Goal: Information Seeking & Learning: Learn about a topic

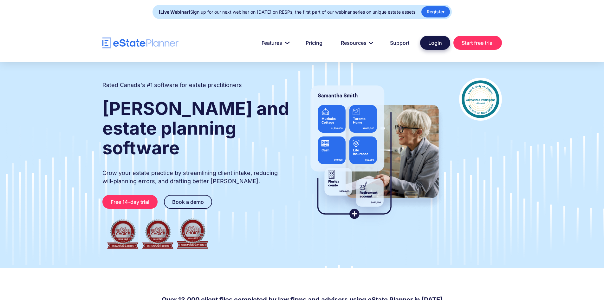
click at [439, 42] on link "Login" at bounding box center [435, 43] width 30 height 14
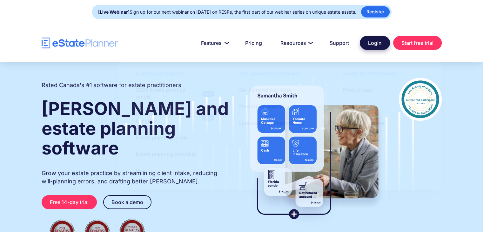
click at [371, 42] on link "Login" at bounding box center [375, 43] width 30 height 14
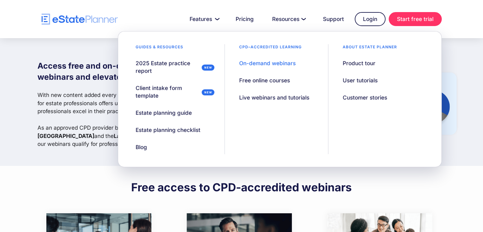
click at [286, 66] on div "On-demand webinars" at bounding box center [267, 63] width 56 height 8
click at [289, 97] on div "Live webinars and tutorials" at bounding box center [274, 98] width 70 height 8
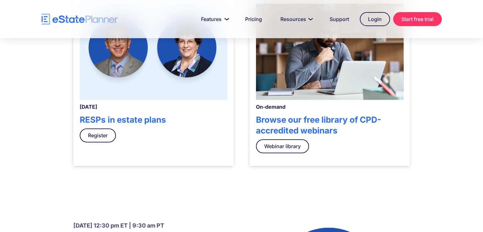
scroll to position [254, 0]
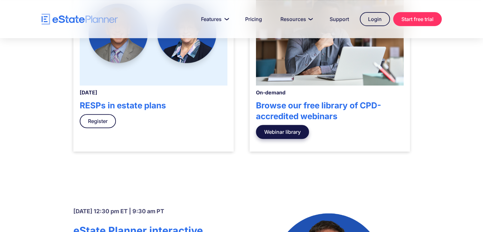
click at [287, 130] on link "Webinar library" at bounding box center [282, 132] width 53 height 14
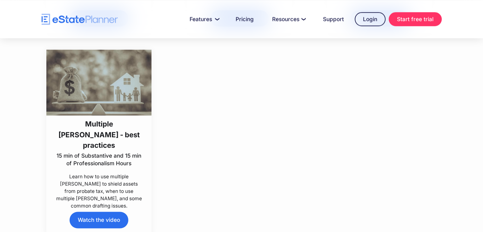
scroll to position [3398, 0]
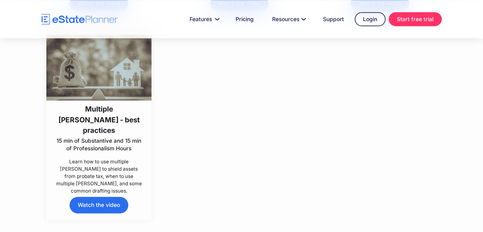
click at [99, 201] on link "Watch the video" at bounding box center [98, 204] width 58 height 16
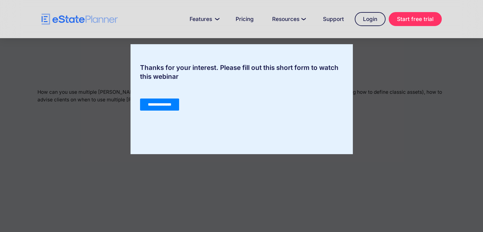
click at [172, 104] on input "**********" at bounding box center [159, 104] width 39 height 12
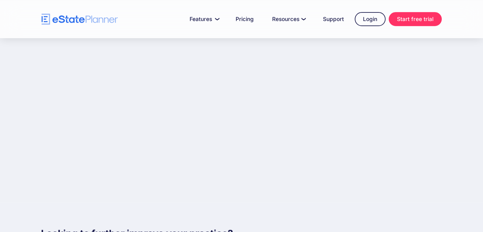
scroll to position [159, 0]
